Goal: Information Seeking & Learning: Learn about a topic

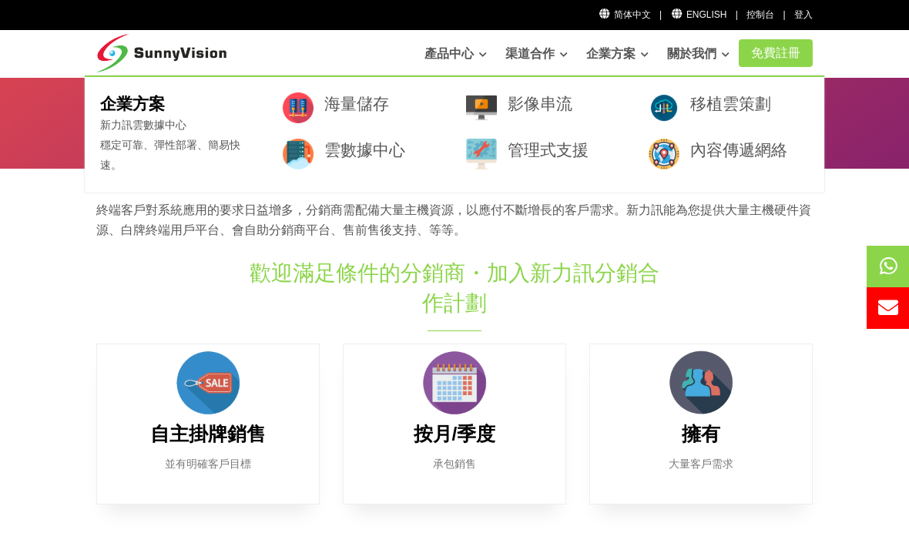
click at [767, 149] on link "內容傳遞網絡" at bounding box center [738, 150] width 97 height 18
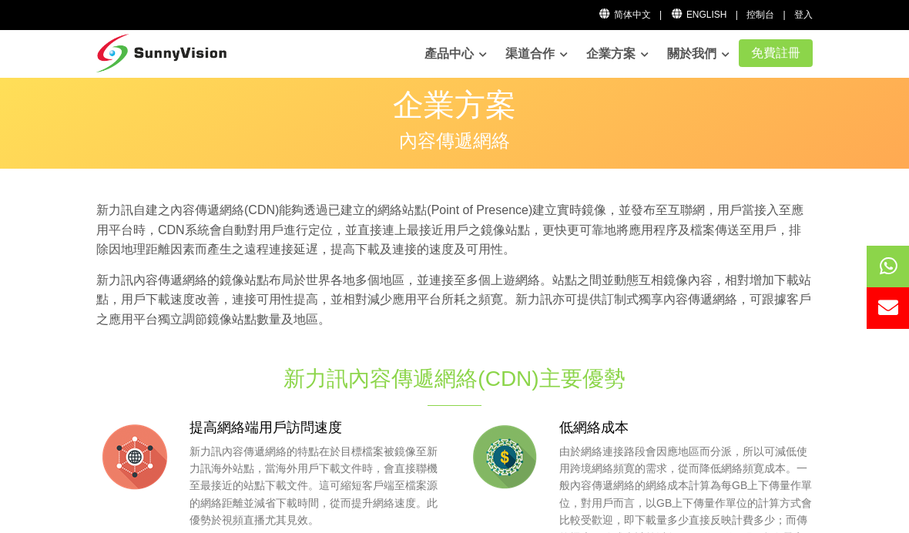
click at [707, 4] on ul "简体中文 | English | 控制台 | 登入" at bounding box center [705, 11] width 221 height 22
click at [691, 18] on link "English" at bounding box center [698, 14] width 56 height 11
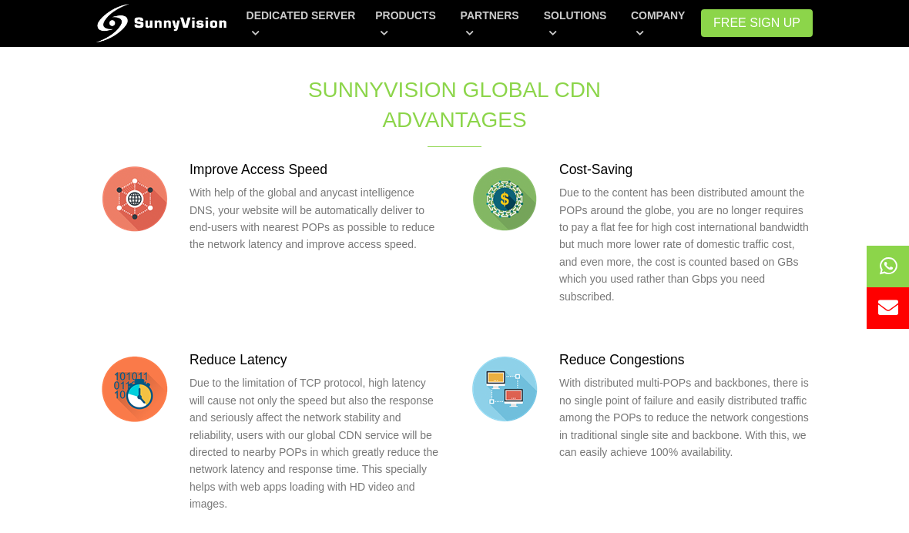
scroll to position [270, 0]
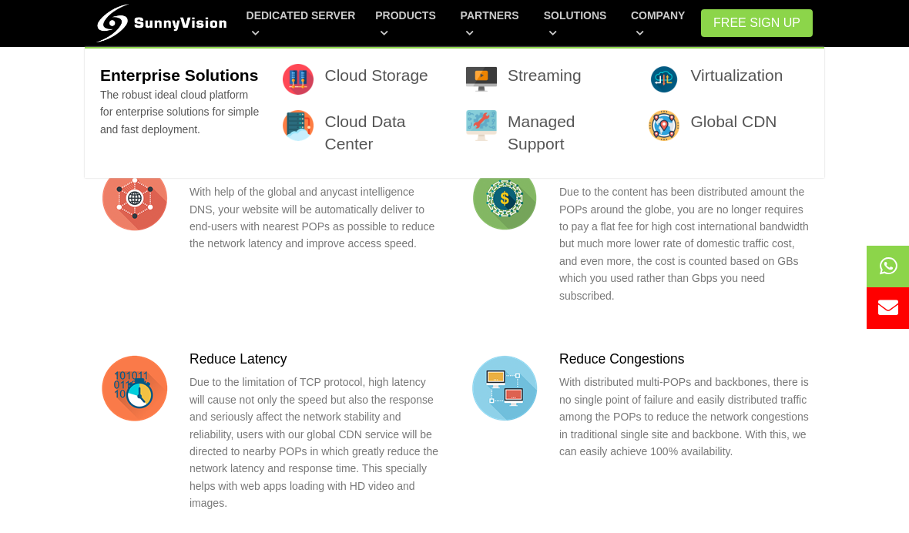
click at [777, 69] on link "Virtualization" at bounding box center [736, 75] width 92 height 18
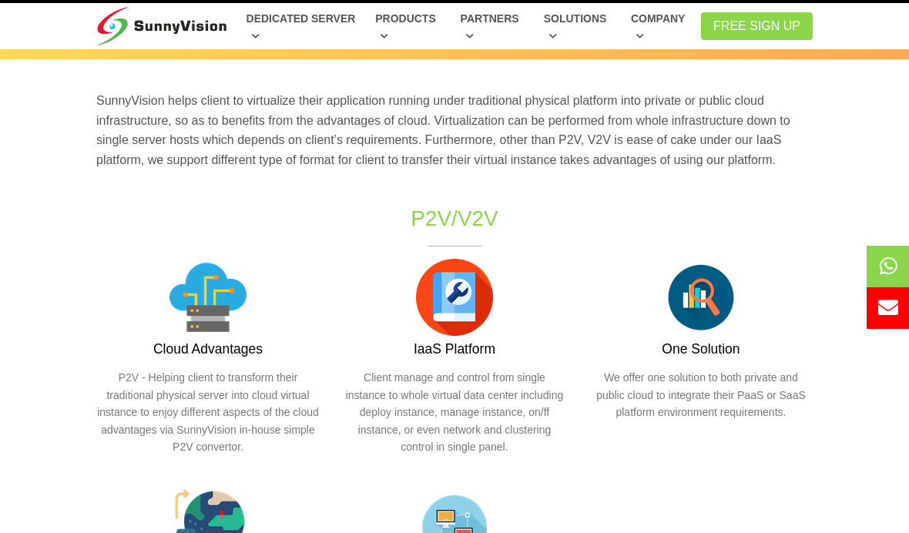
scroll to position [45, 0]
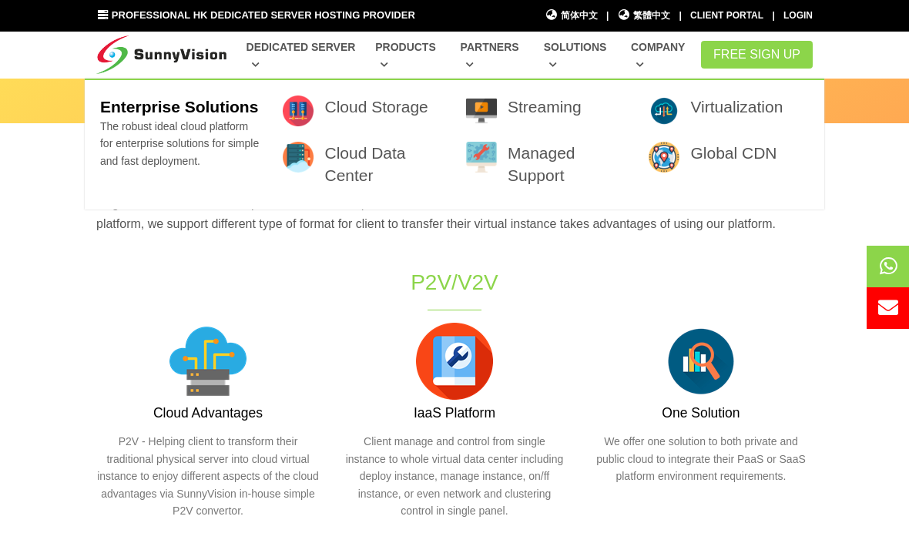
click at [543, 161] on link "Managed Support" at bounding box center [542, 164] width 68 height 40
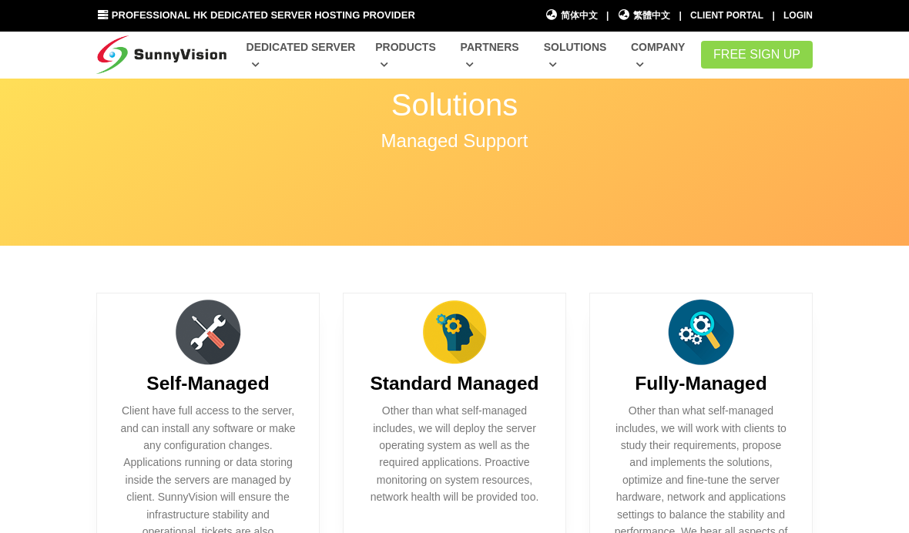
scroll to position [154, 0]
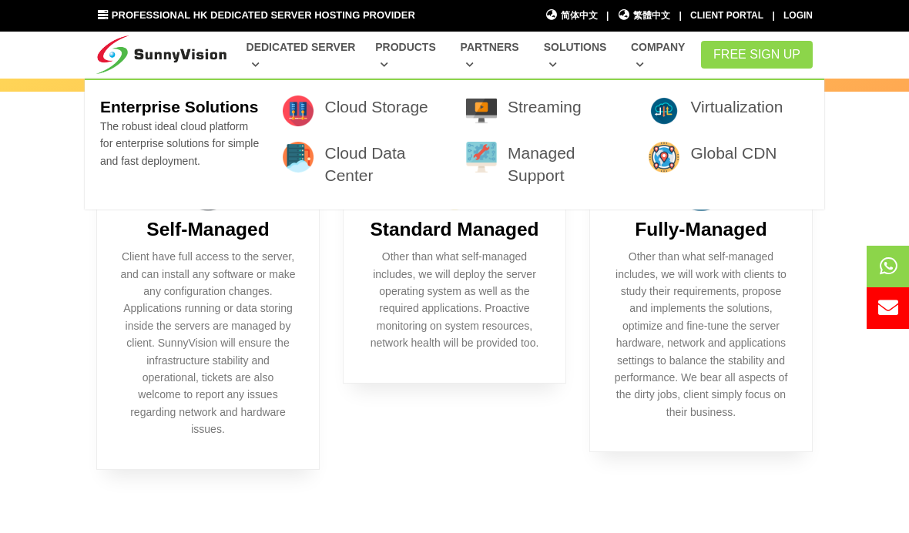
click at [529, 100] on link "Streaming" at bounding box center [545, 107] width 74 height 18
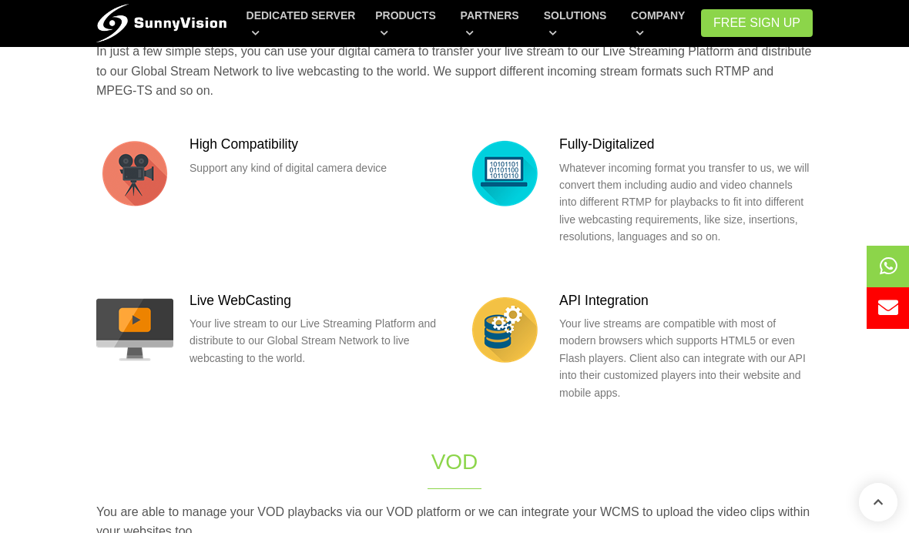
scroll to position [435, 0]
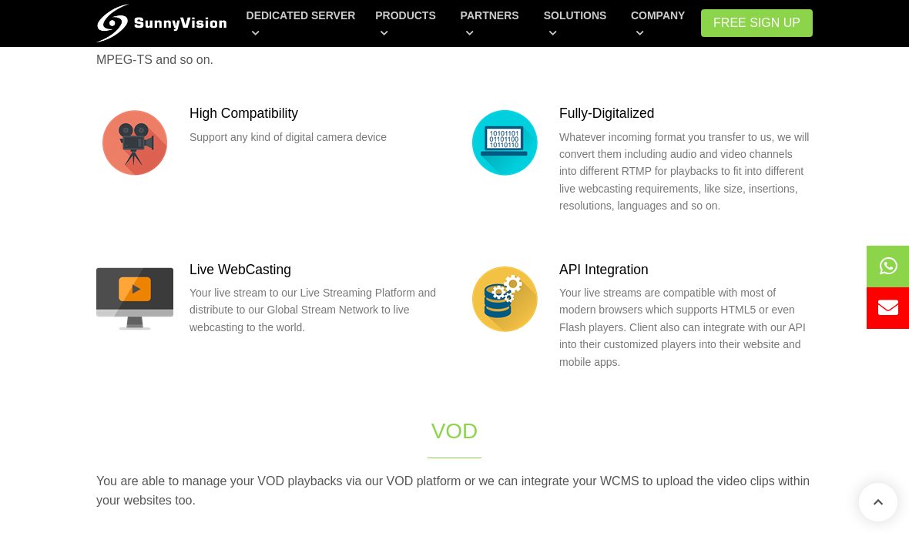
click at [217, 490] on div "Live Webcasting In just a few simple steps, you can use your digital camera to …" at bounding box center [455, 250] width 740 height 589
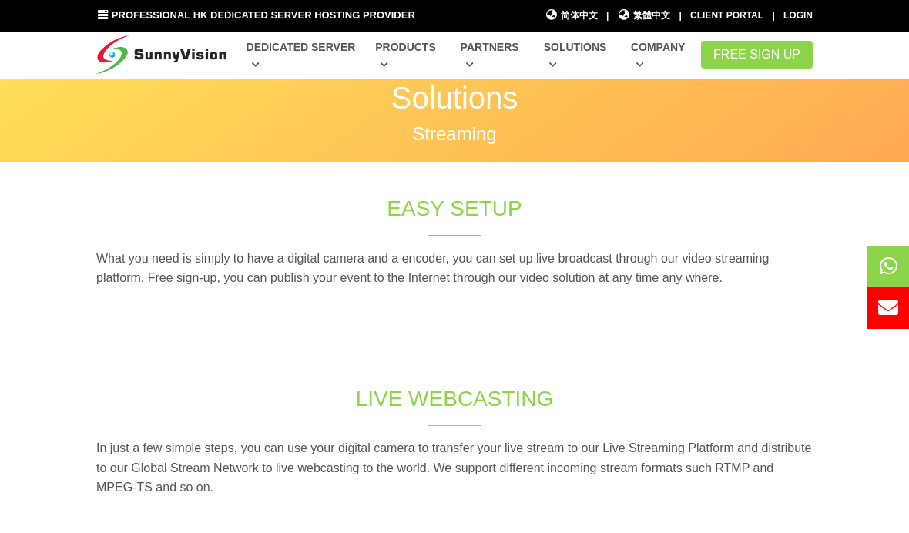
scroll to position [0, 0]
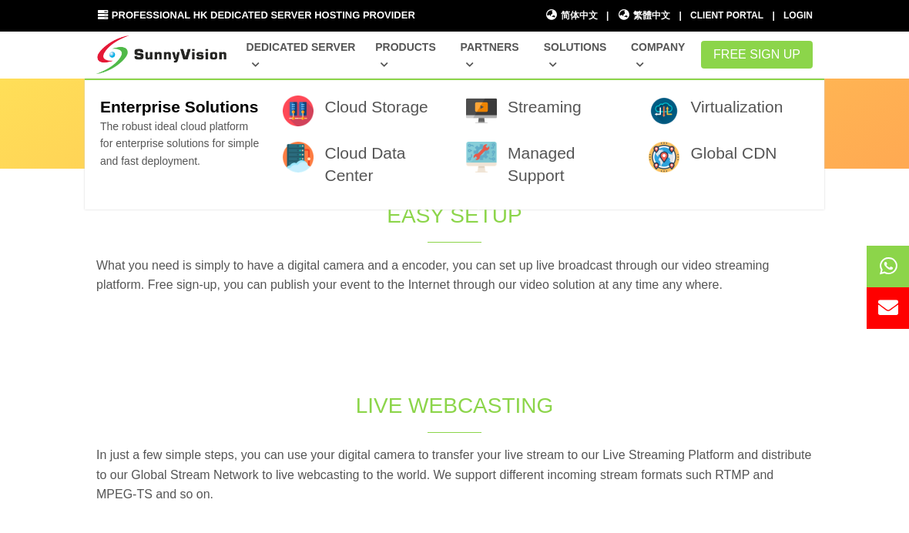
click at [378, 162] on link "Cloud Data Center" at bounding box center [364, 164] width 81 height 40
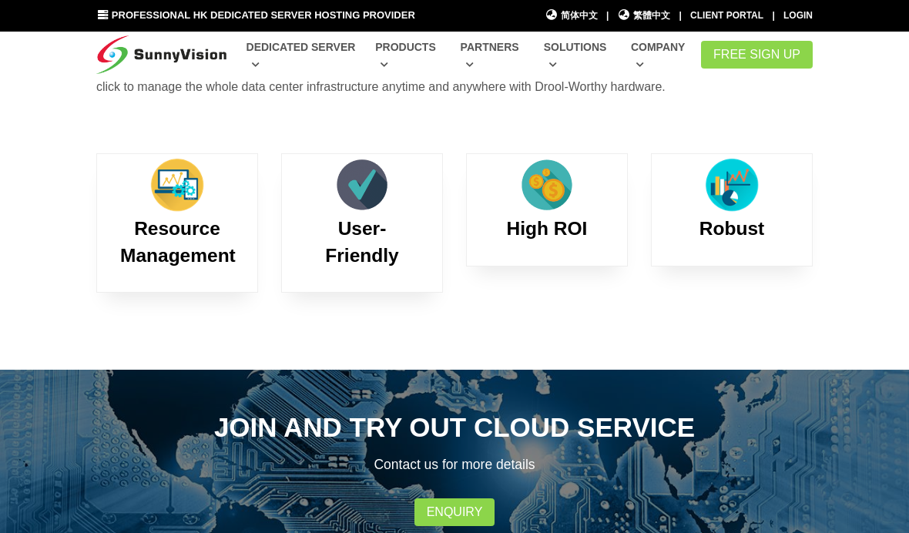
scroll to position [223, 0]
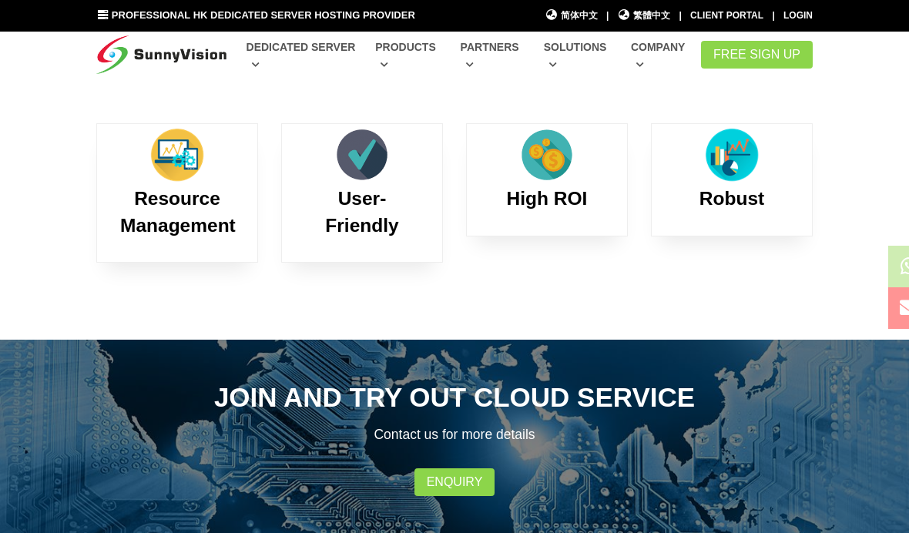
click at [418, 239] on h3 "User-Friendly" at bounding box center [362, 212] width 114 height 53
click at [585, 209] on b "High ROI" at bounding box center [547, 198] width 81 height 21
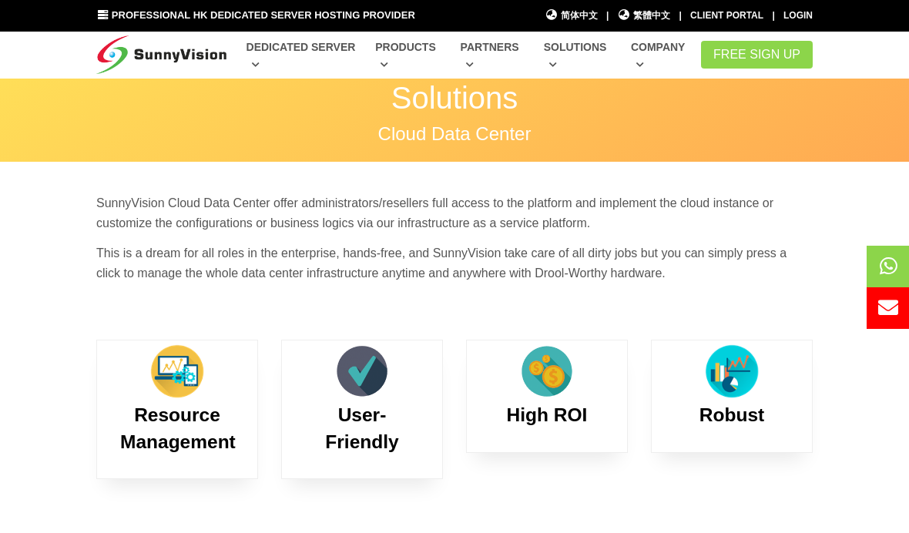
scroll to position [0, 0]
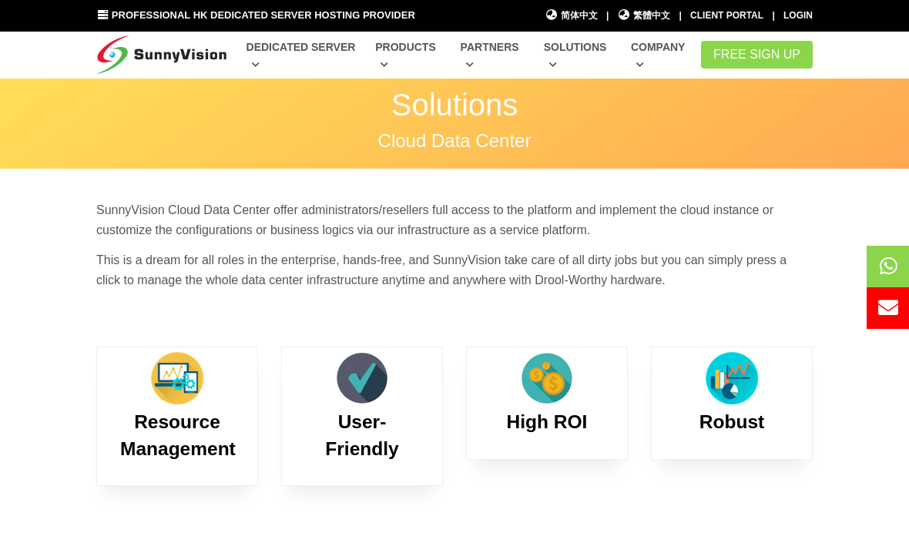
click at [723, 432] on b "Robust" at bounding box center [732, 421] width 65 height 21
